Goal: Task Accomplishment & Management: Manage account settings

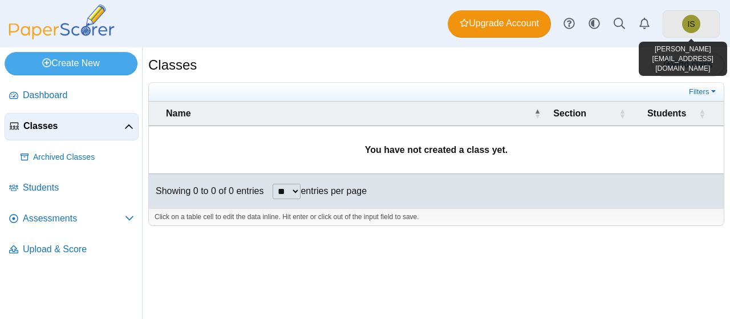
click at [679, 25] on link "IS" at bounding box center [691, 23] width 57 height 27
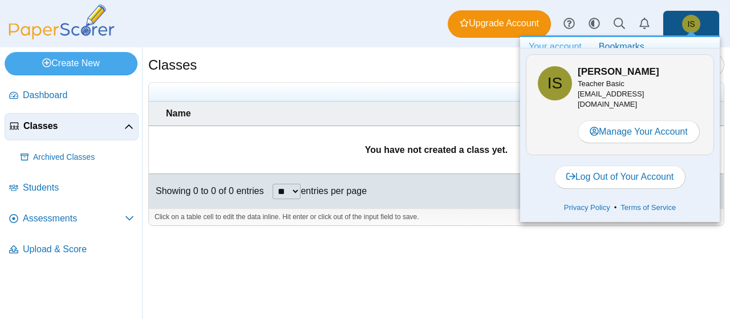
click at [679, 25] on link "IS" at bounding box center [691, 23] width 57 height 27
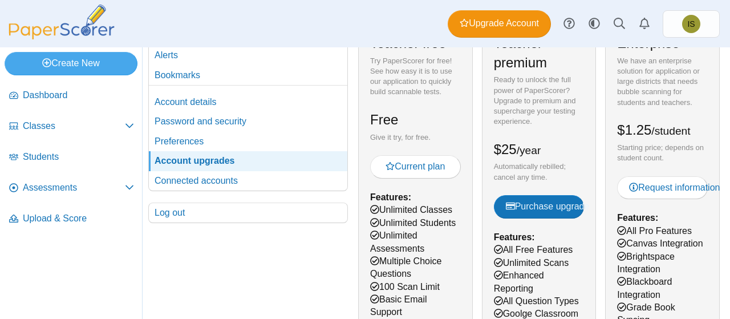
scroll to position [71, 0]
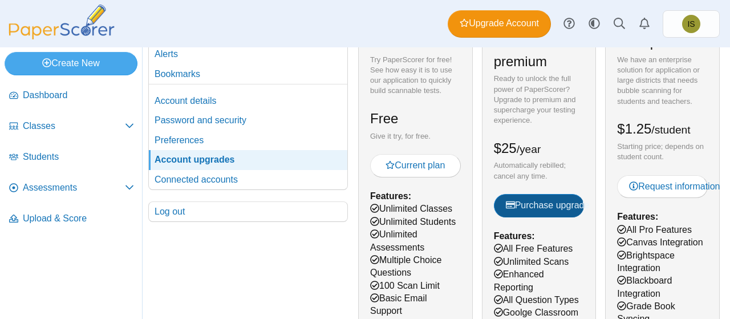
click at [547, 204] on span "Purchase upgrade" at bounding box center [548, 205] width 84 height 10
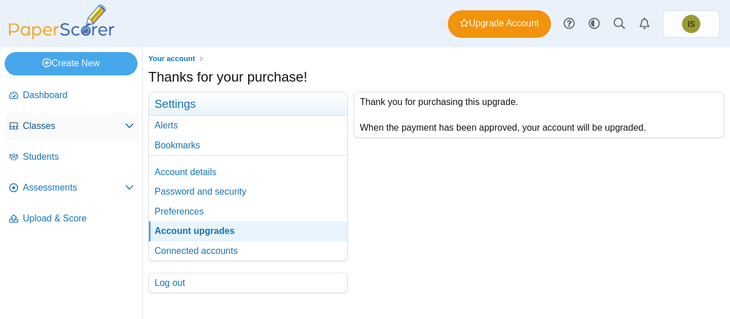
click at [52, 125] on span "Classes" at bounding box center [74, 126] width 102 height 13
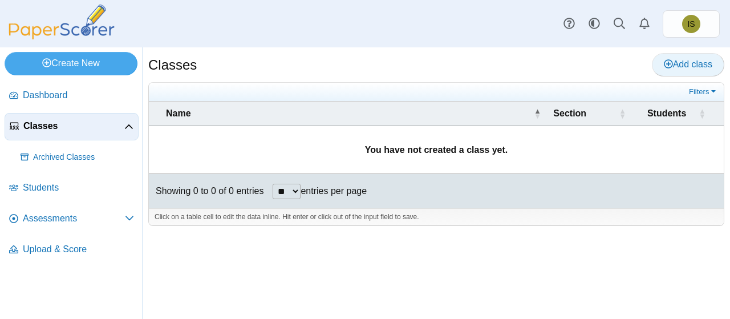
click at [699, 62] on span "Add class" at bounding box center [688, 64] width 48 height 10
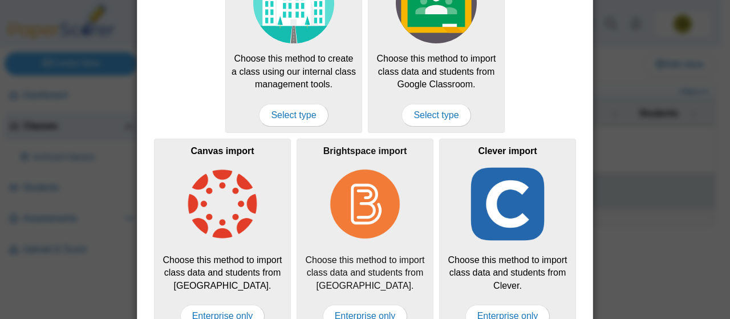
scroll to position [133, 0]
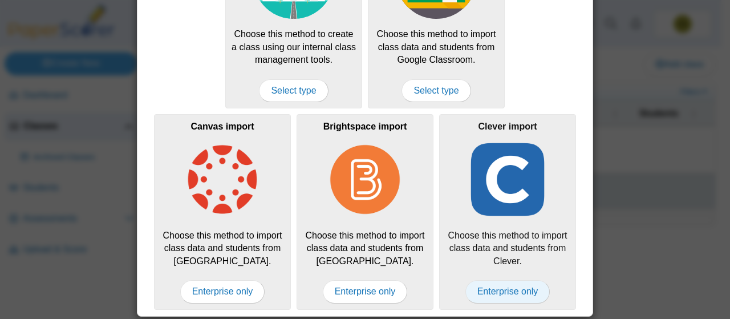
click at [504, 294] on span "Enterprise only" at bounding box center [508, 291] width 85 height 23
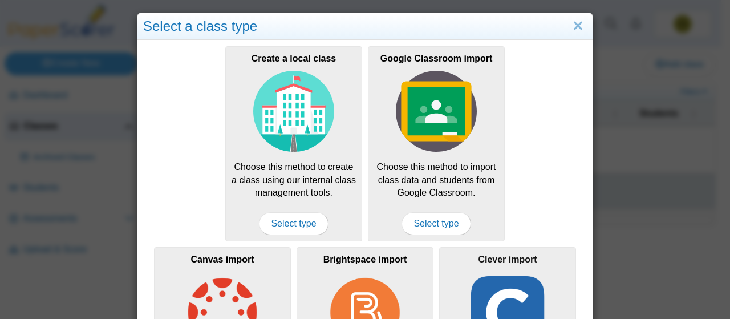
scroll to position [1, 0]
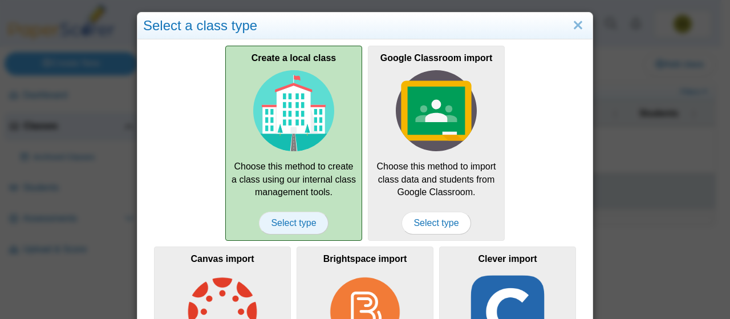
click at [298, 219] on span "Select type" at bounding box center [293, 223] width 69 height 23
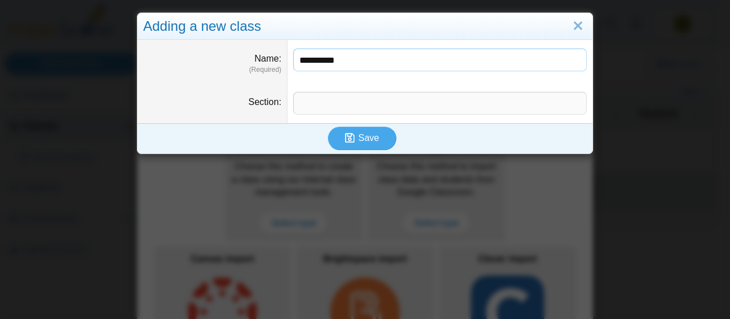
type input "*********"
click at [373, 100] on input "Section" at bounding box center [440, 103] width 294 height 23
type input "*****"
click at [353, 142] on icon "submit" at bounding box center [351, 138] width 13 height 13
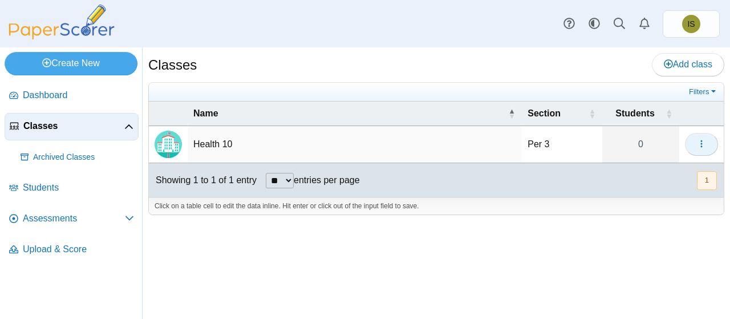
click at [698, 139] on icon "button" at bounding box center [701, 143] width 9 height 9
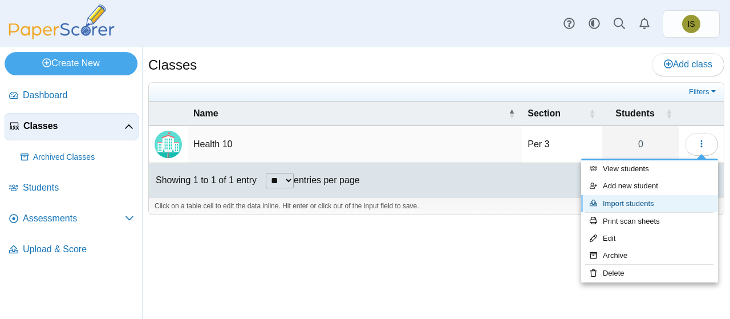
click at [637, 198] on link "Import students" at bounding box center [649, 203] width 137 height 17
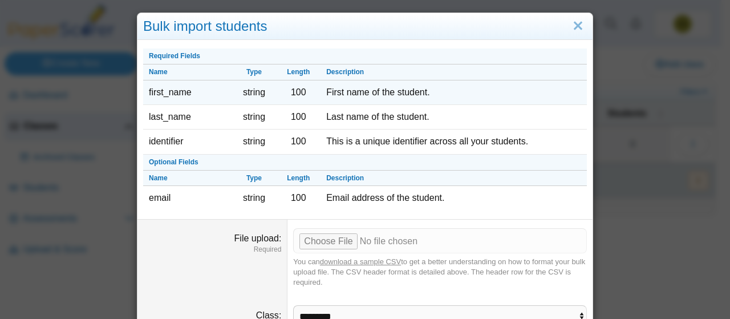
click at [400, 92] on td "First name of the student." at bounding box center [454, 92] width 266 height 25
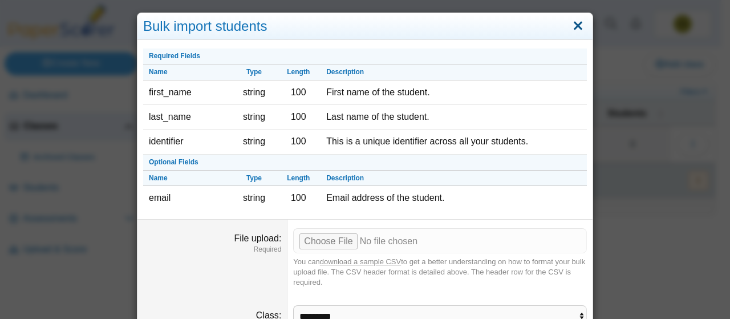
click at [576, 28] on link "Close" at bounding box center [578, 26] width 18 height 19
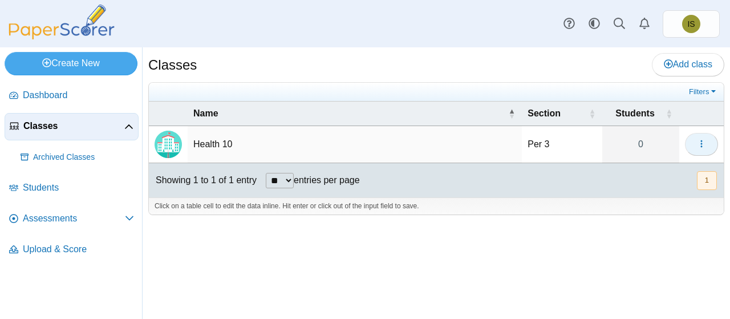
click at [707, 141] on button "button" at bounding box center [701, 144] width 33 height 23
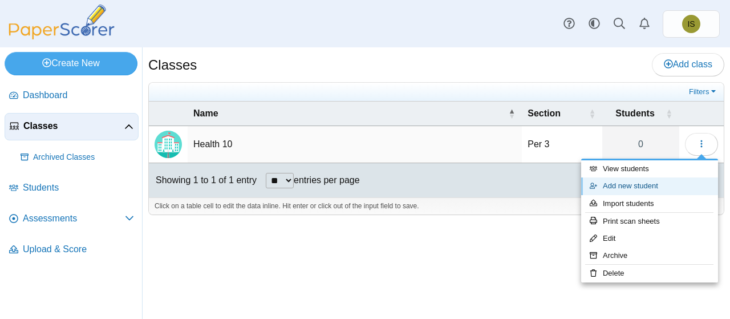
click at [645, 190] on link "Add new student" at bounding box center [649, 185] width 137 height 17
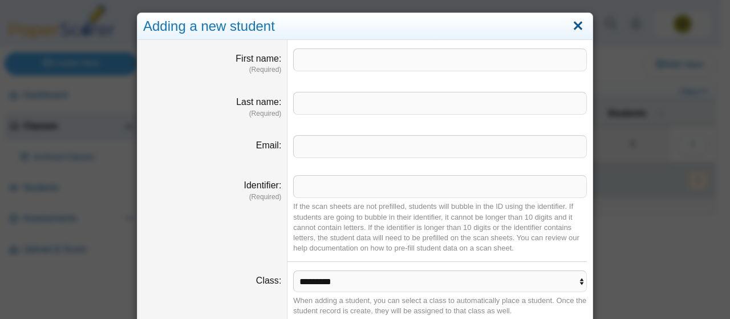
click at [572, 27] on link "Close" at bounding box center [578, 26] width 18 height 19
